Goal: Task Accomplishment & Management: Use online tool/utility

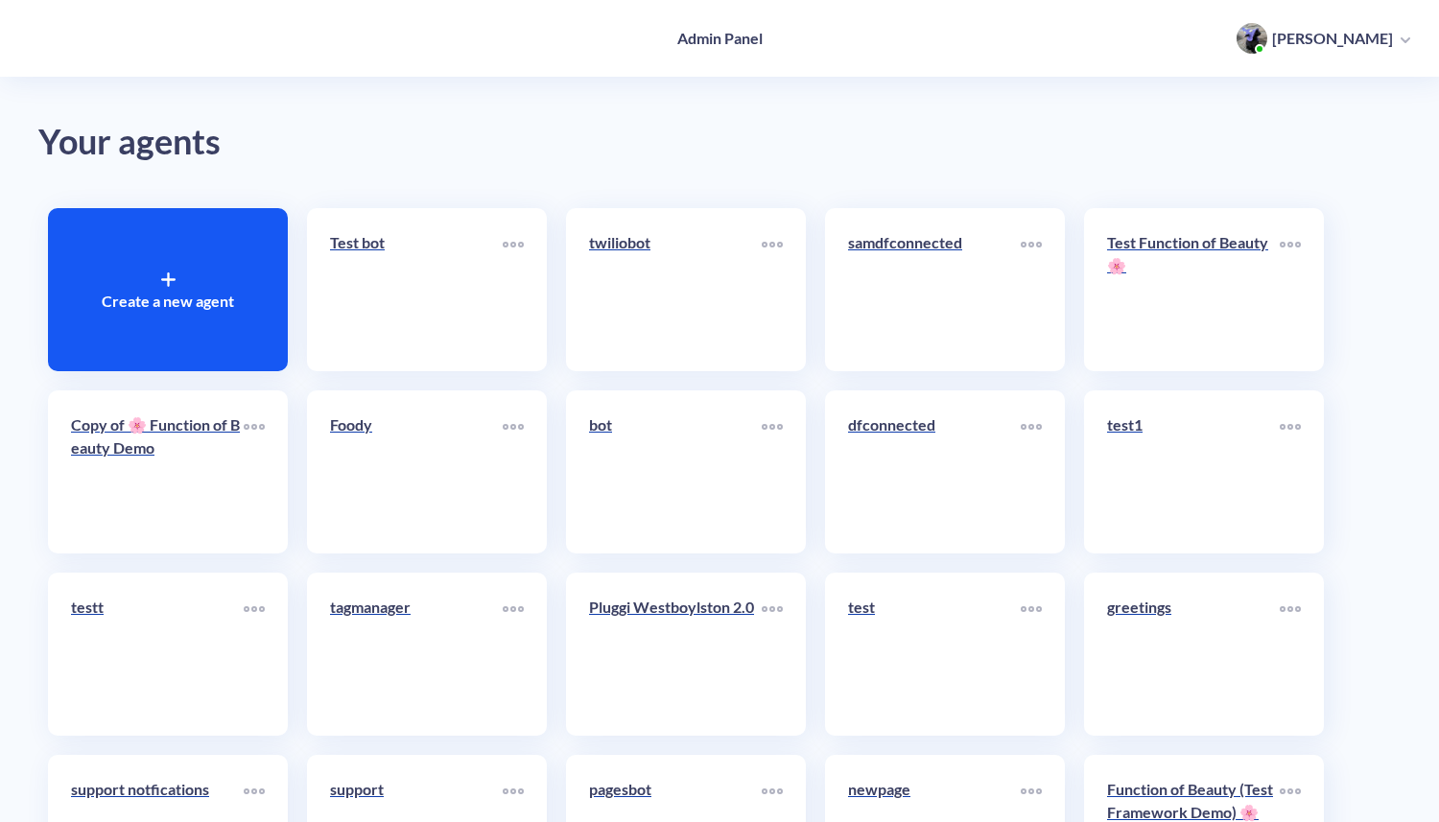
click at [172, 280] on icon at bounding box center [168, 280] width 12 height 0
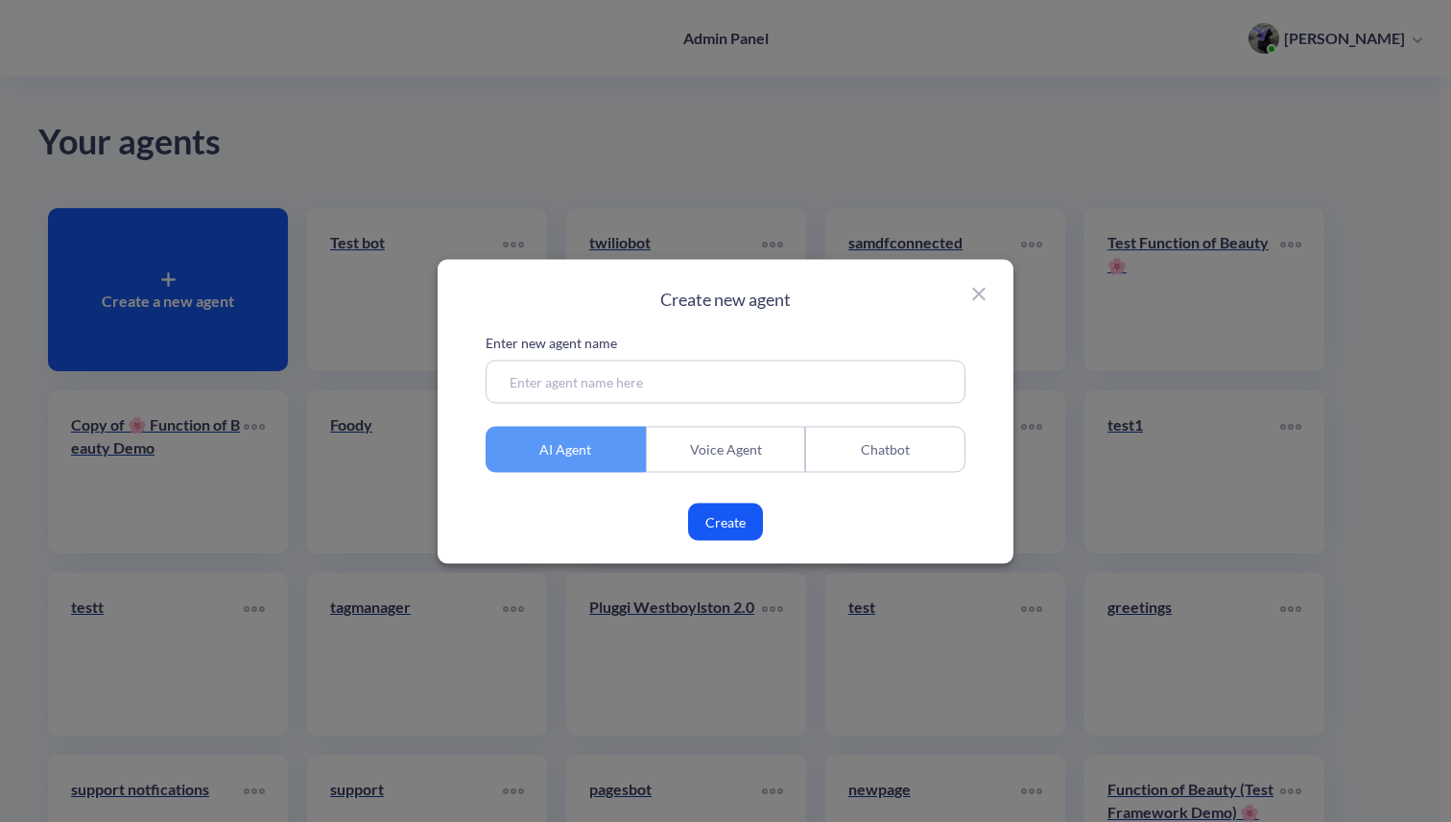
click at [559, 386] on input at bounding box center [725, 381] width 480 height 43
type input "support agent"
click at [720, 541] on div "Create new agent Enter new agent name support agent AI Agent Voice Agent Chatbo…" at bounding box center [726, 411] width 576 height 304
click at [722, 522] on button "Create" at bounding box center [725, 521] width 75 height 37
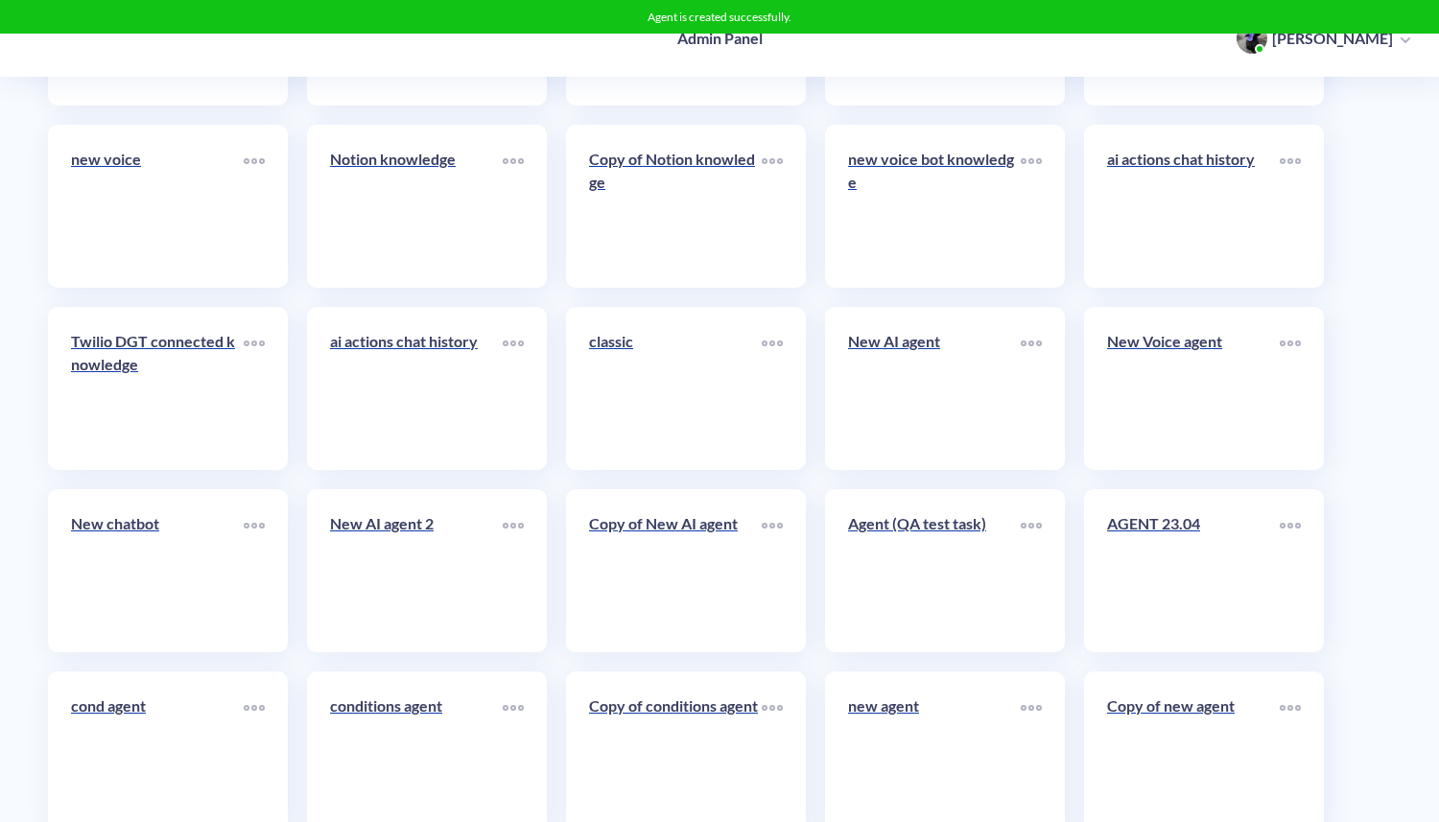
scroll to position [9806, 0]
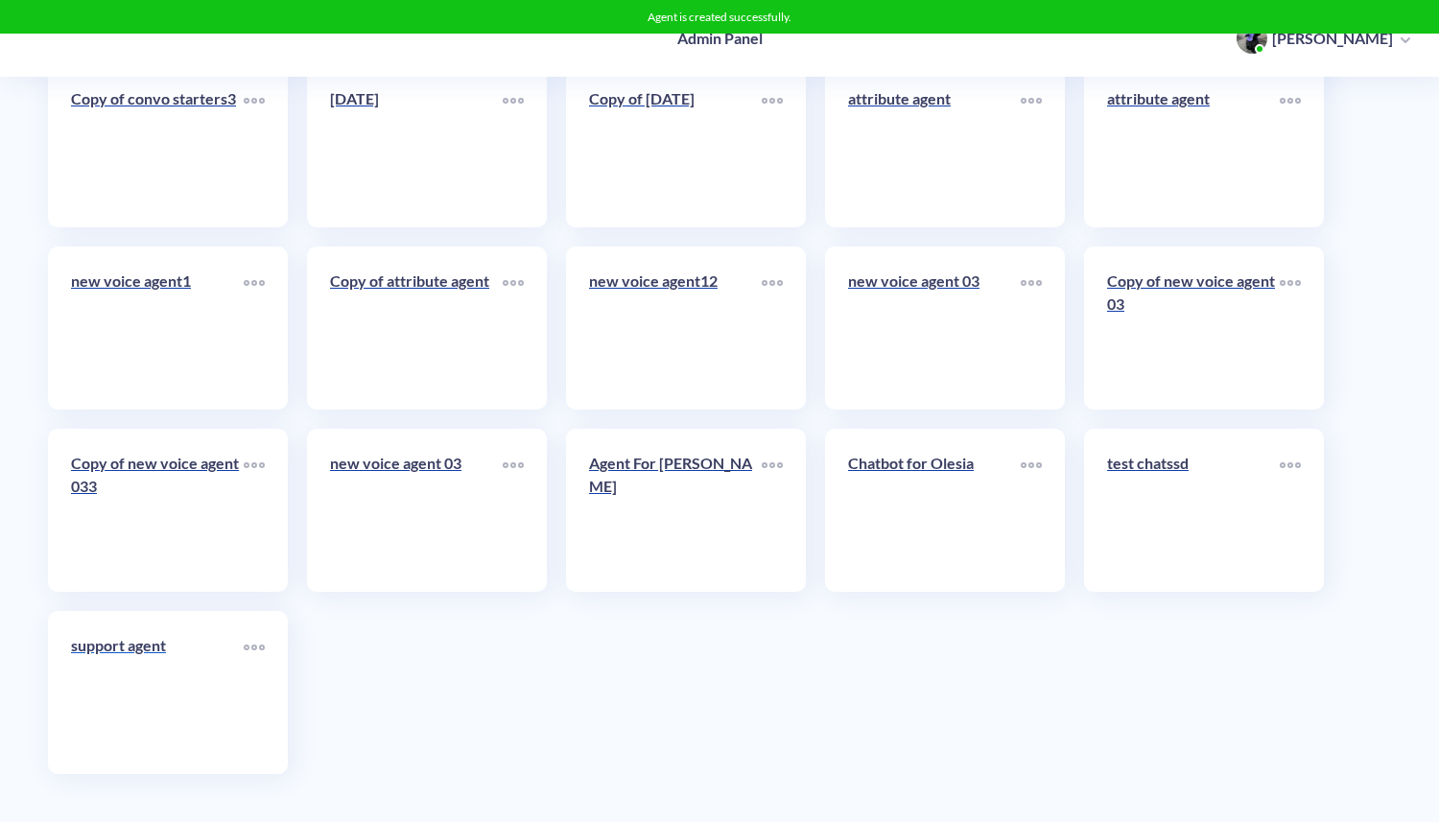
click at [141, 700] on link "support agent" at bounding box center [157, 692] width 173 height 117
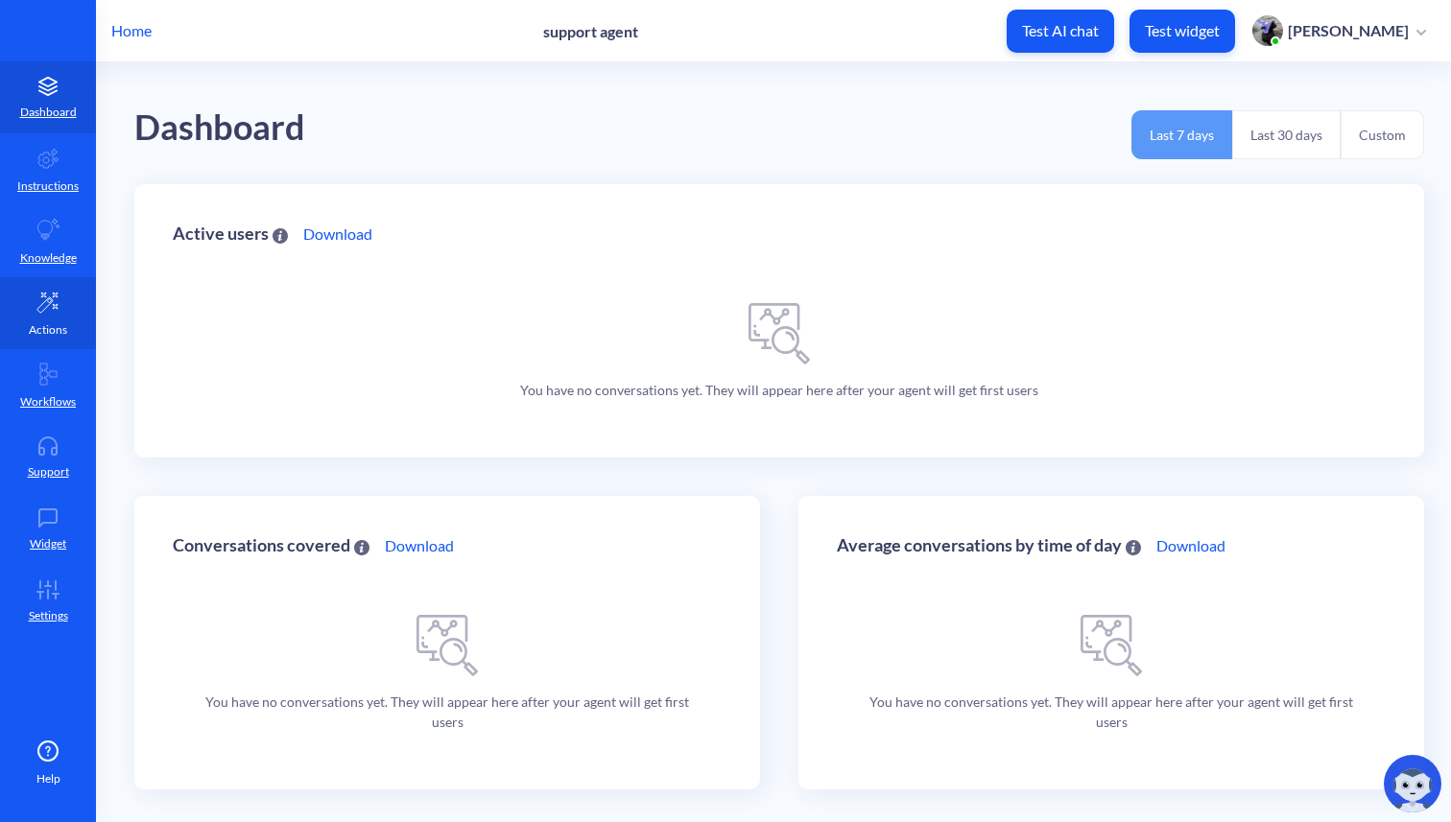
click at [50, 315] on link "Actions" at bounding box center [48, 313] width 96 height 72
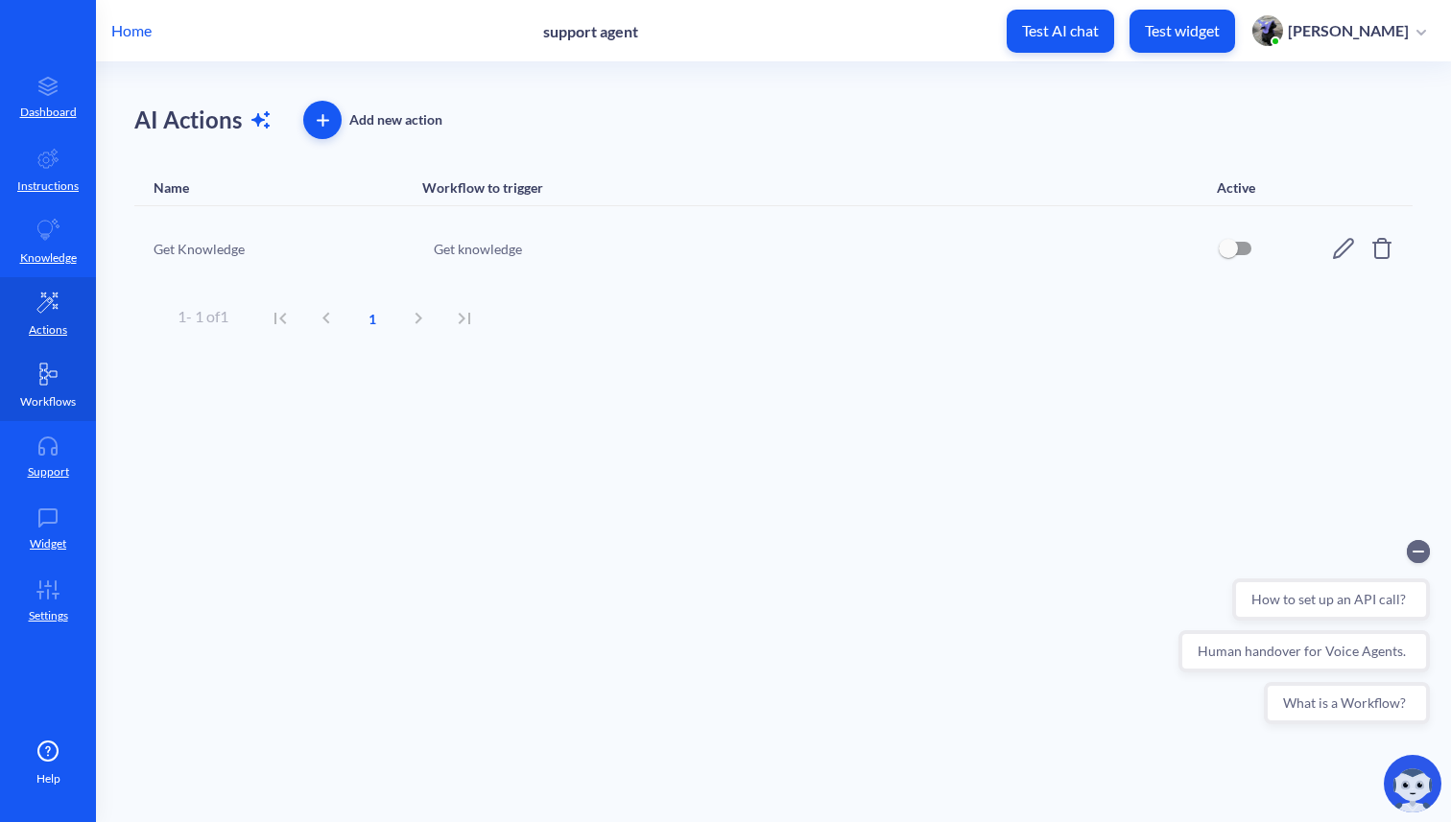
click at [58, 394] on p "Workflows" at bounding box center [48, 401] width 56 height 17
